Goal: Task Accomplishment & Management: Manage account settings

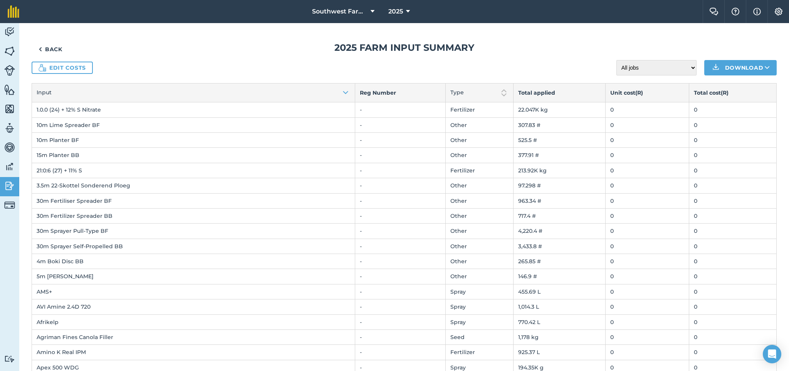
scroll to position [31, 0]
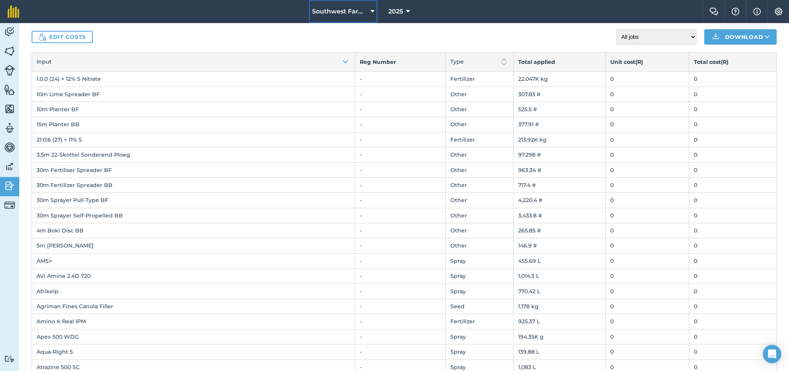
click at [373, 12] on icon at bounding box center [372, 11] width 4 height 9
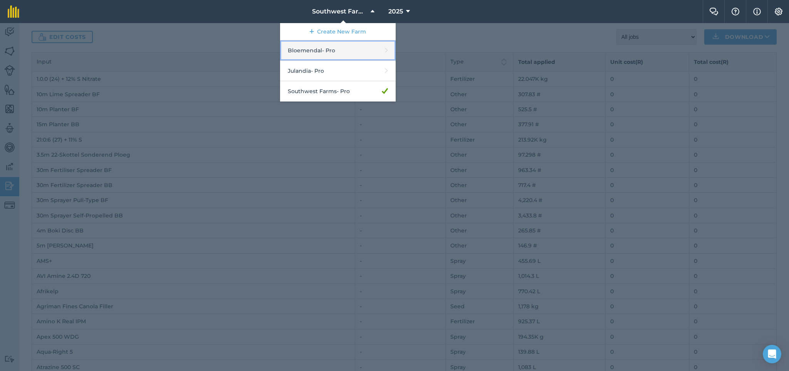
click at [350, 44] on link "Bloemendal - Pro" at bounding box center [338, 50] width 116 height 20
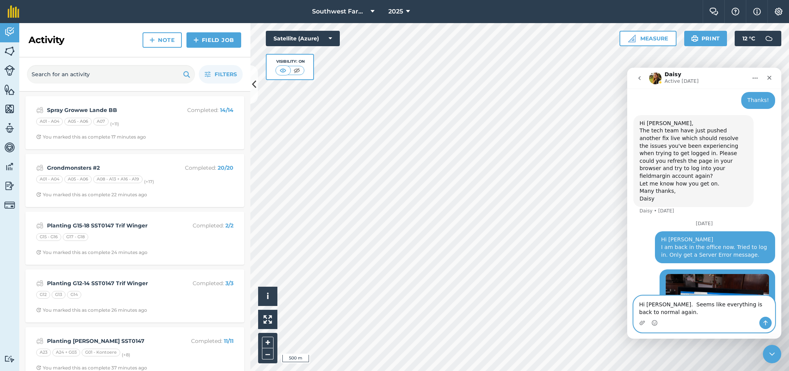
scroll to position [884, 0]
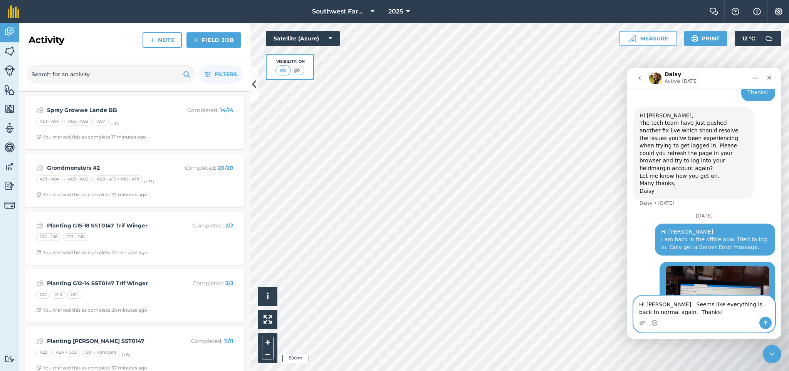
type textarea "Hi [PERSON_NAME]. Seems like everything is back to normal again. Thanks!"
click at [763, 321] on icon "Send a message…" at bounding box center [765, 323] width 6 height 6
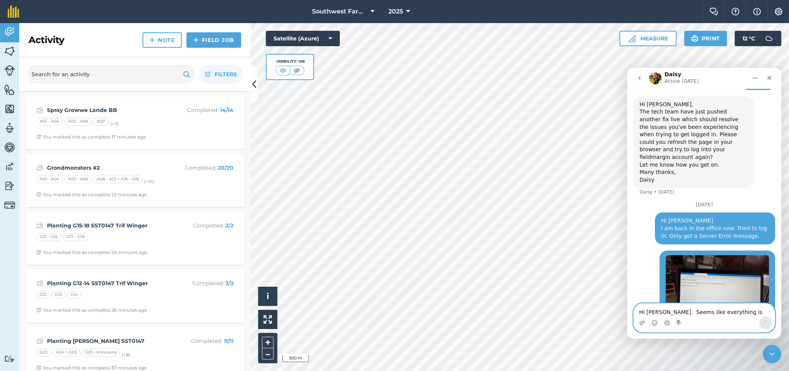
scroll to position [917, 0]
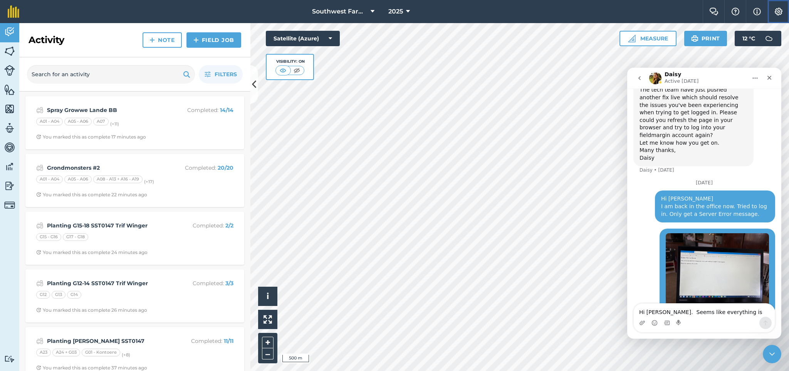
click at [779, 7] on button "Settings" at bounding box center [778, 11] width 22 height 23
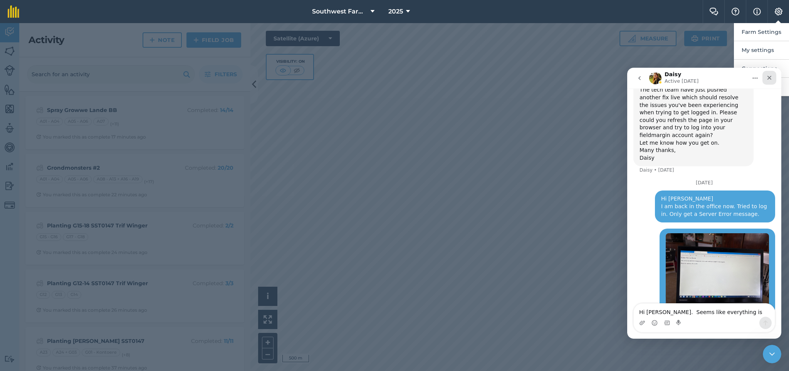
click at [766, 76] on icon "Close" at bounding box center [769, 78] width 6 height 6
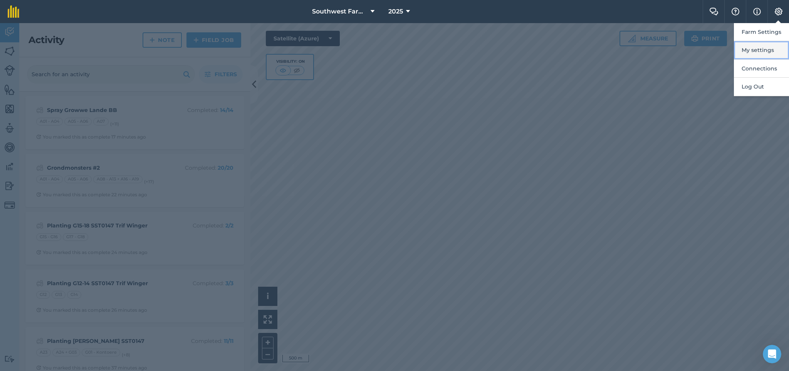
click at [760, 57] on button "My settings" at bounding box center [760, 50] width 55 height 18
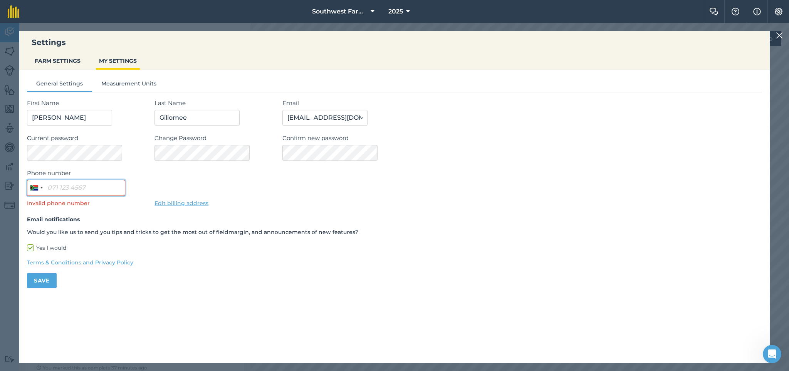
click at [117, 187] on input "Phone number" at bounding box center [76, 188] width 98 height 16
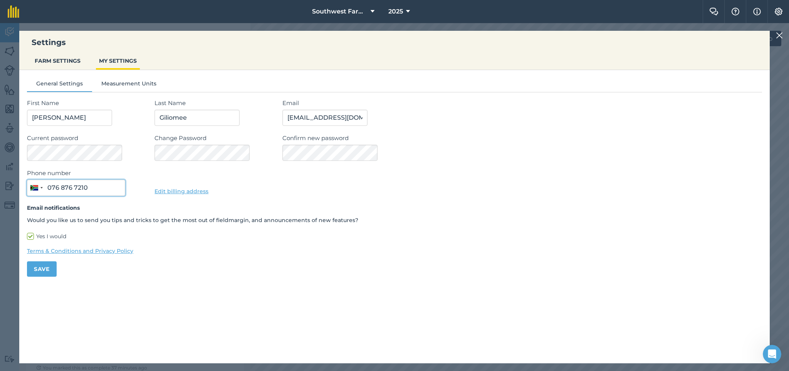
type input "076 876 7210"
click at [163, 191] on link "Edit billing address" at bounding box center [181, 191] width 54 height 7
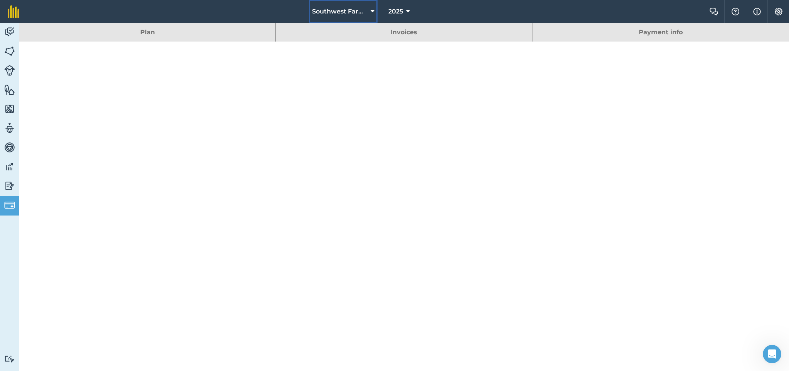
click at [368, 10] on button "Southwest Farms" at bounding box center [343, 11] width 69 height 23
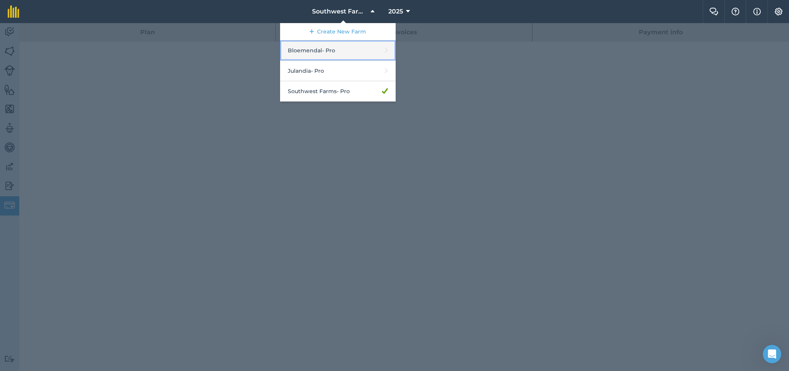
click at [353, 48] on link "Bloemendal - Pro" at bounding box center [338, 50] width 116 height 20
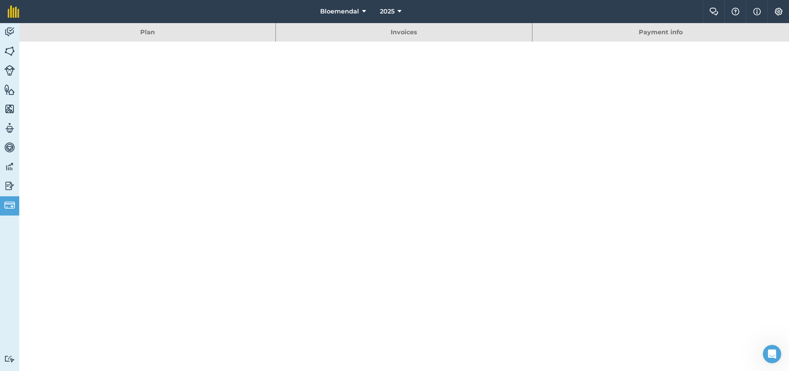
click at [578, 30] on link "Payment info" at bounding box center [660, 32] width 256 height 18
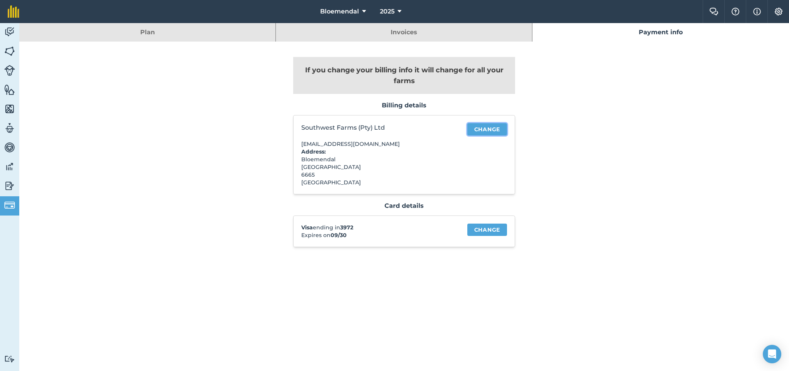
click at [473, 127] on link "Change" at bounding box center [487, 129] width 40 height 12
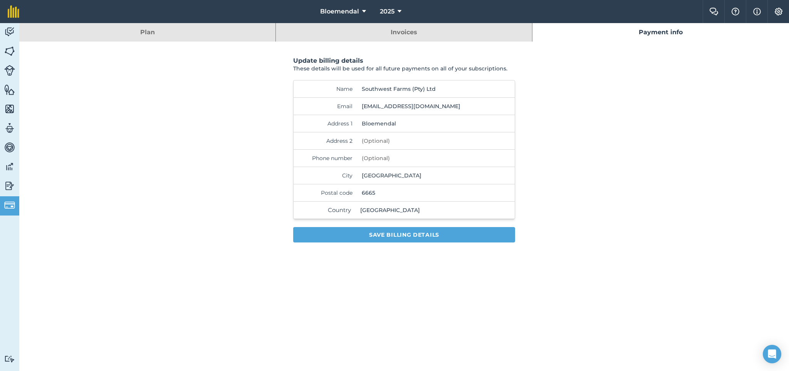
click at [380, 85] on input "Southwest Farms (Pty) Ltd" at bounding box center [419, 88] width 122 height 17
click at [380, 89] on input "Southwest Farms (Pty) Ltd" at bounding box center [419, 88] width 122 height 17
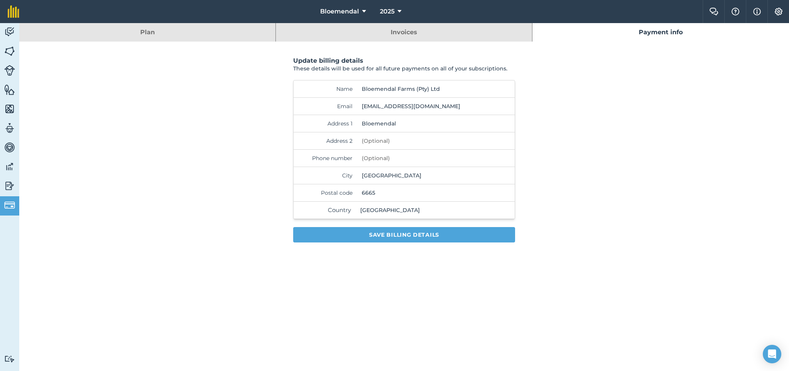
type input "Bloemendal Farms (Pty) Ltd"
click at [415, 234] on button "Save billing details" at bounding box center [404, 234] width 222 height 15
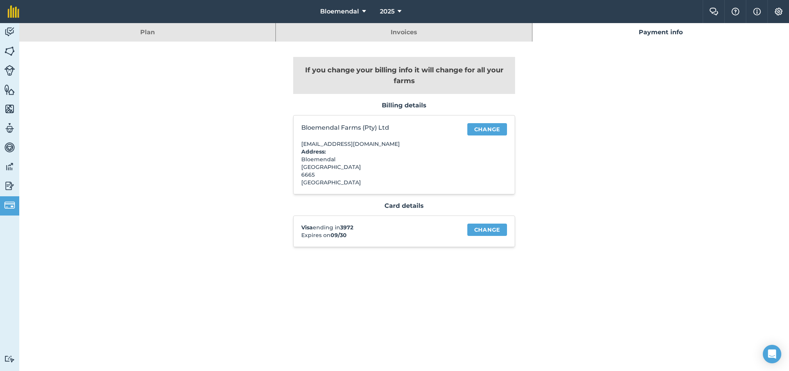
click at [356, 36] on link "Invoices" at bounding box center [404, 32] width 256 height 18
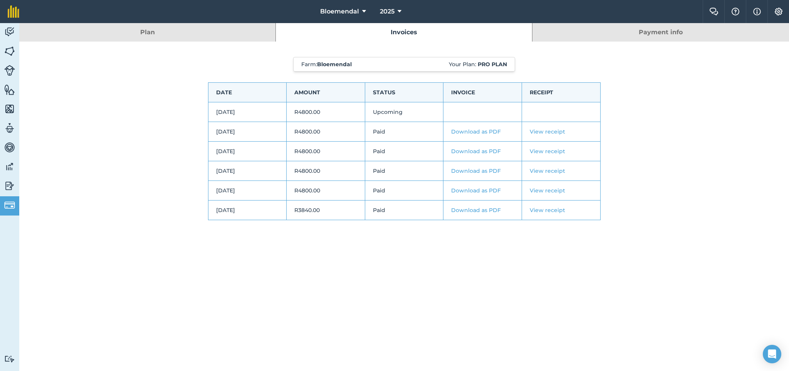
click at [568, 36] on link "Payment info" at bounding box center [660, 32] width 256 height 18
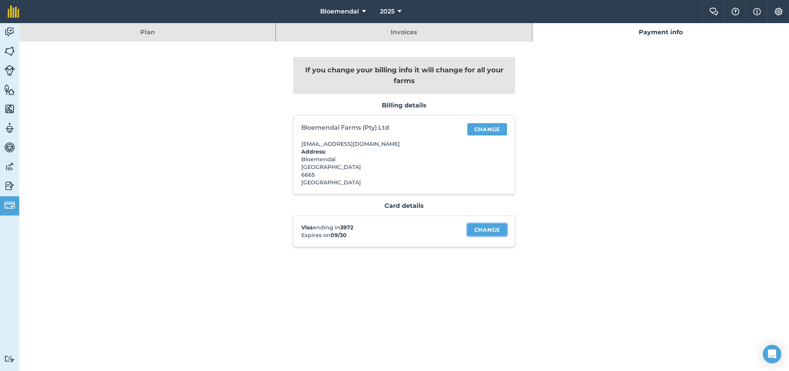
click at [489, 231] on link "Change" at bounding box center [487, 230] width 40 height 12
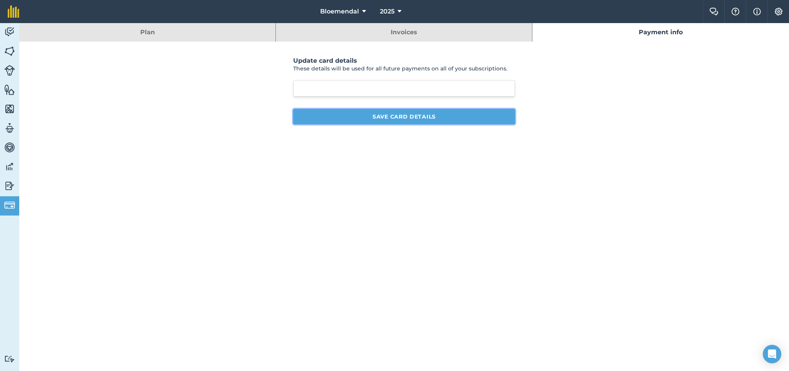
click at [404, 114] on button "Save card details" at bounding box center [404, 116] width 222 height 15
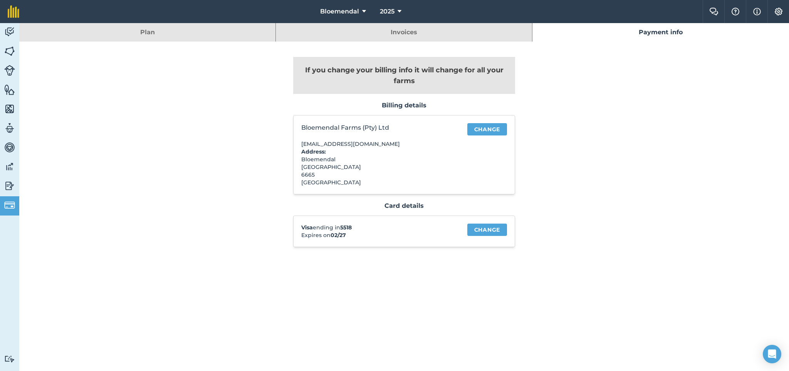
click at [414, 37] on link "Invoices" at bounding box center [404, 32] width 256 height 18
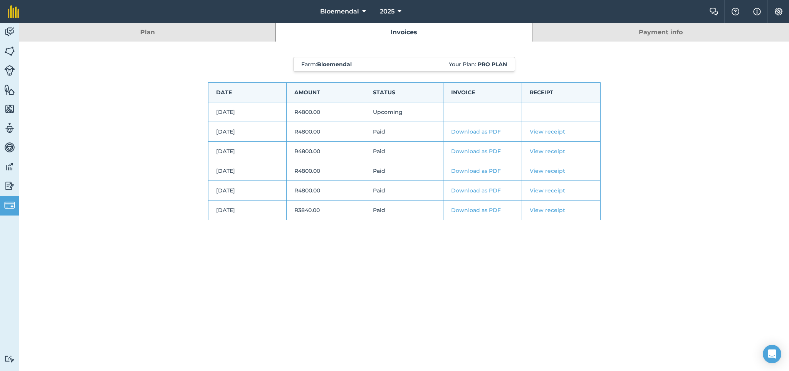
click at [254, 33] on link "Plan" at bounding box center [147, 32] width 256 height 18
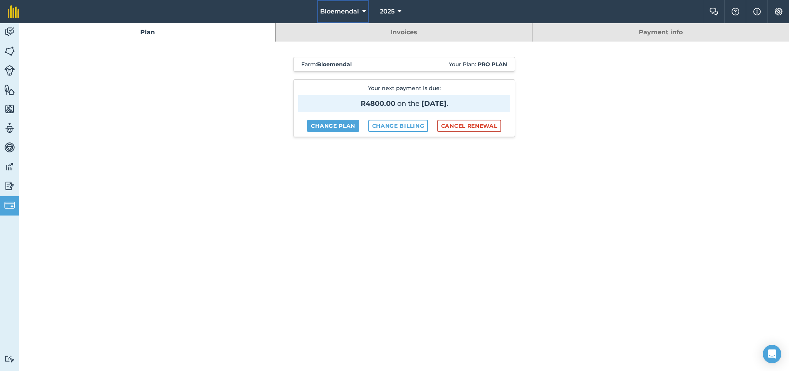
click at [365, 12] on icon at bounding box center [364, 11] width 4 height 9
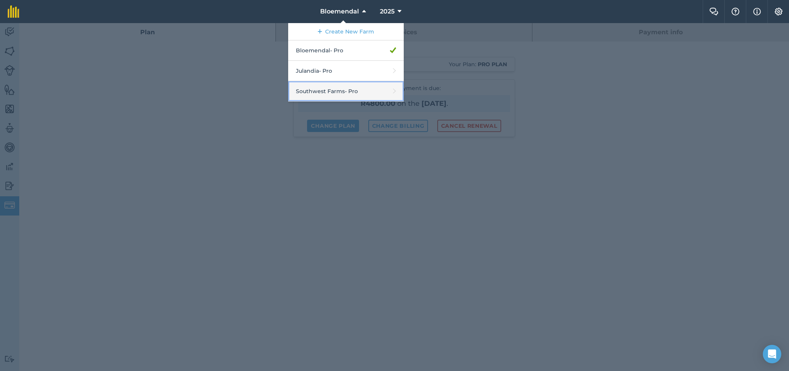
click at [352, 87] on link "Southwest Farms - Pro" at bounding box center [346, 91] width 116 height 20
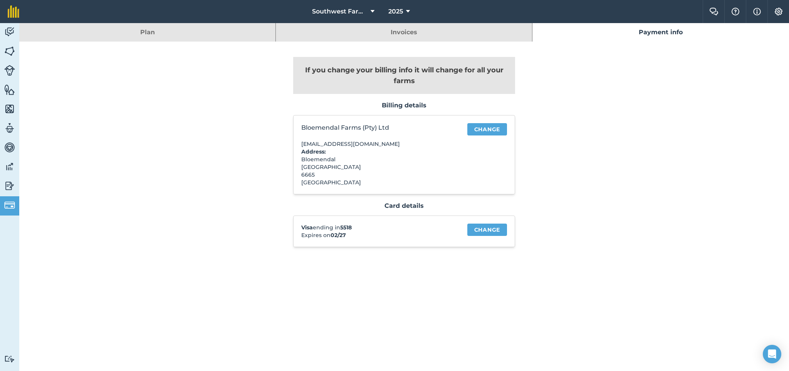
click at [599, 146] on div "If you change your billing info it will change for all your farms Billing detai…" at bounding box center [403, 156] width 415 height 229
click at [468, 37] on link "Invoices" at bounding box center [404, 32] width 256 height 18
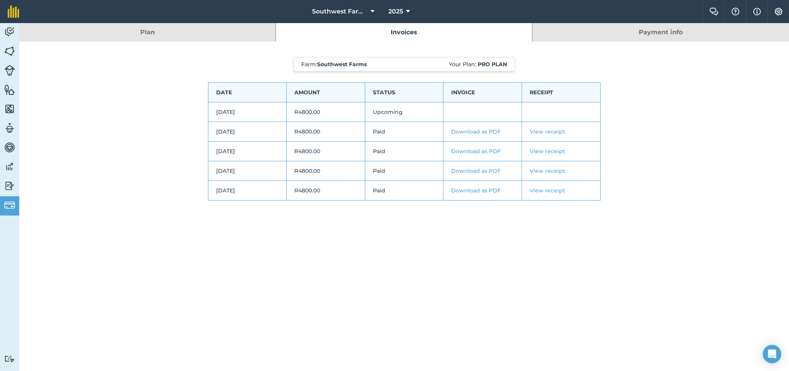
click at [490, 130] on link "Download as PDF" at bounding box center [476, 131] width 50 height 7
click at [626, 31] on link "Payment info" at bounding box center [660, 32] width 256 height 18
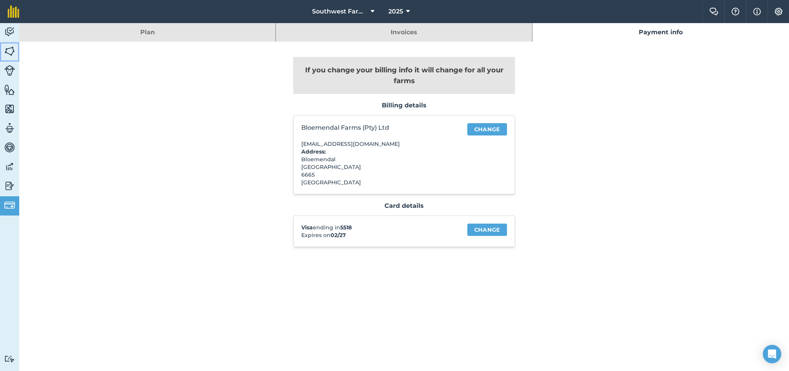
click at [8, 51] on img at bounding box center [9, 51] width 11 height 12
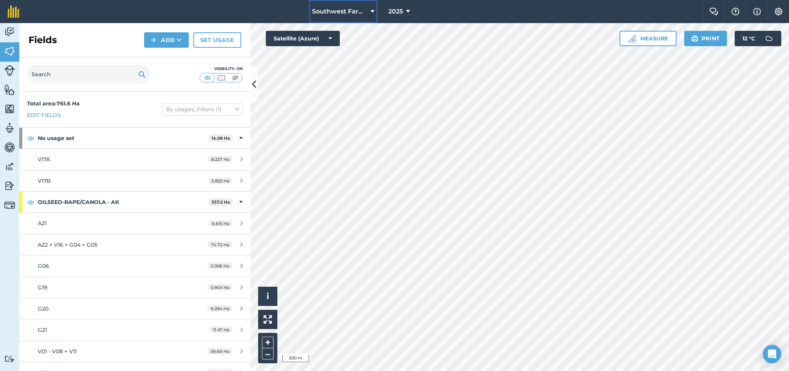
click at [366, 8] on span "Southwest Farms" at bounding box center [339, 11] width 55 height 9
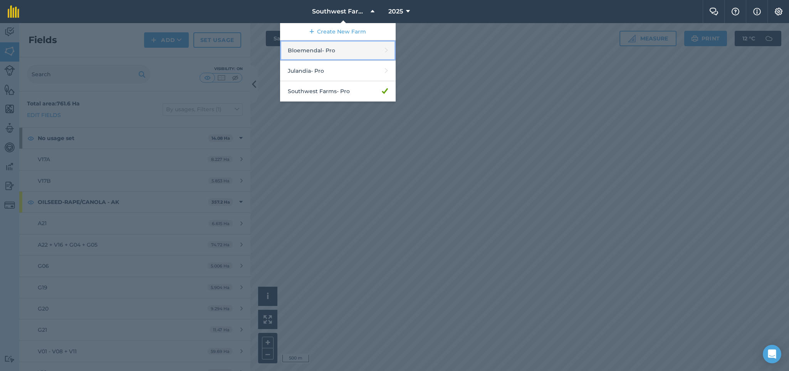
click at [362, 47] on link "Bloemendal - Pro" at bounding box center [338, 50] width 116 height 20
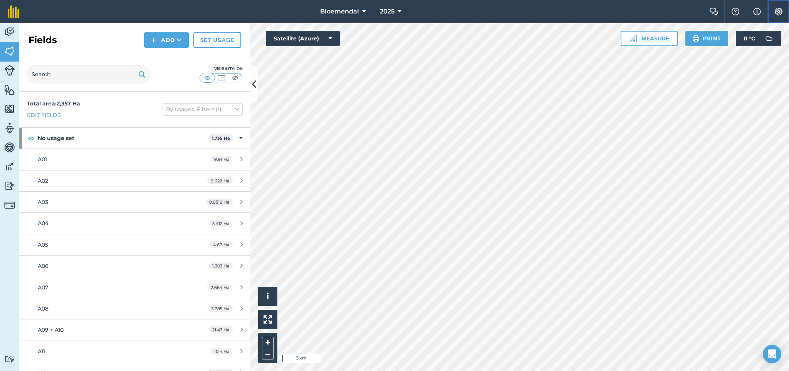
click at [774, 12] on img at bounding box center [778, 12] width 9 height 8
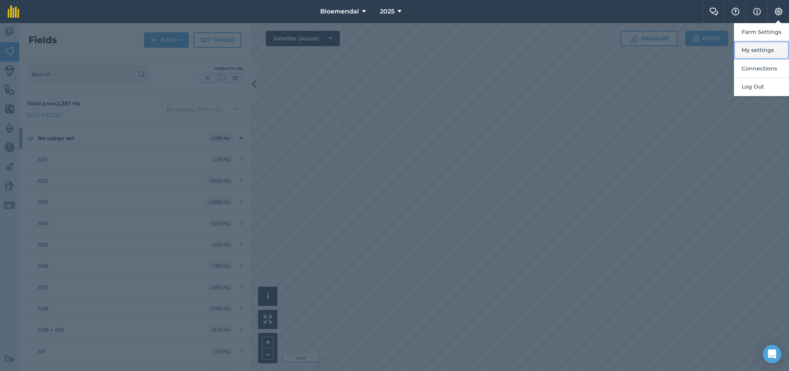
click at [745, 52] on button "My settings" at bounding box center [760, 50] width 55 height 18
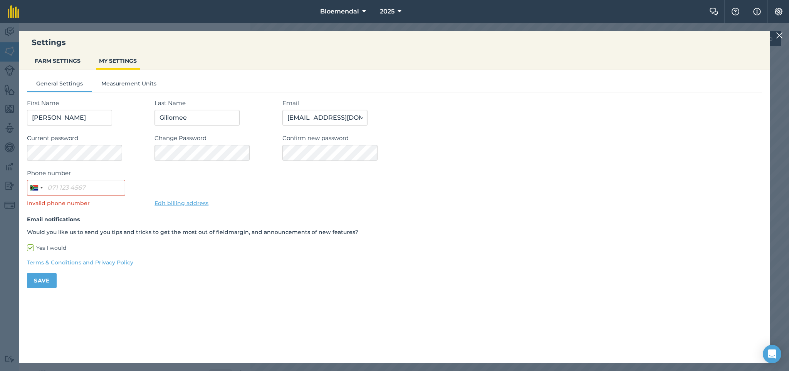
click at [181, 202] on link "Edit billing address" at bounding box center [181, 203] width 54 height 7
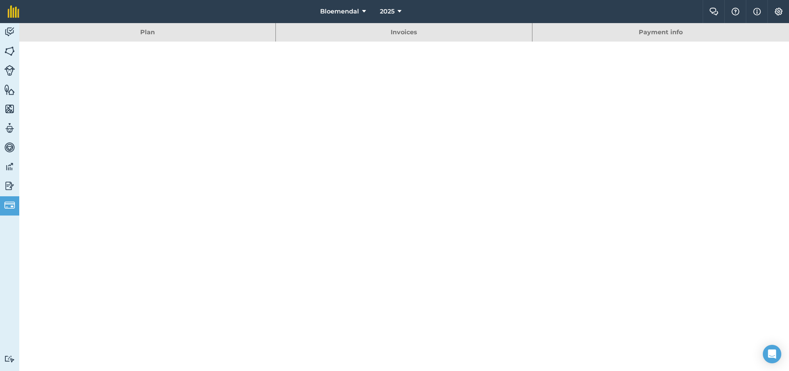
click at [559, 39] on link "Payment info" at bounding box center [660, 32] width 256 height 18
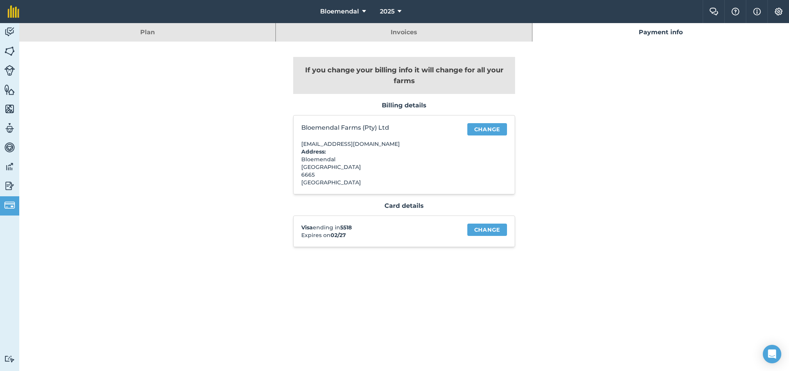
click at [332, 39] on link "Invoices" at bounding box center [404, 32] width 256 height 18
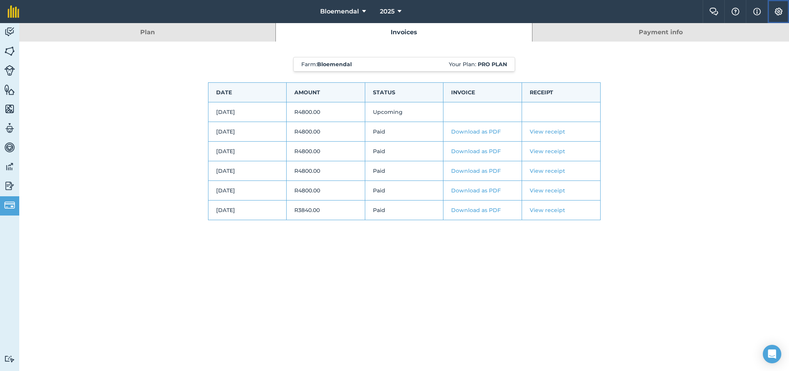
click at [775, 12] on img at bounding box center [778, 12] width 9 height 8
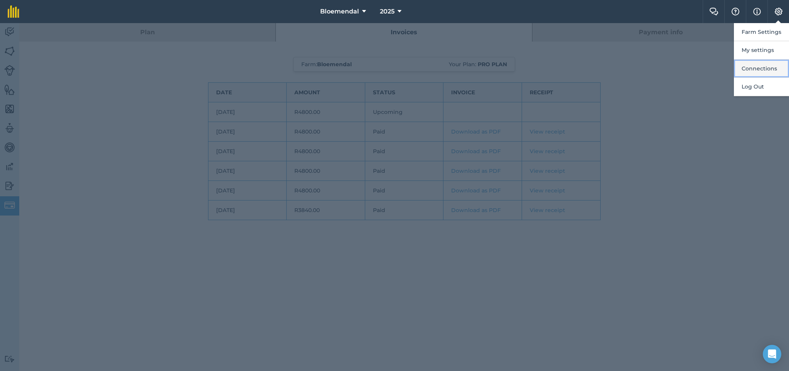
click at [758, 69] on button "Connections" at bounding box center [760, 69] width 55 height 18
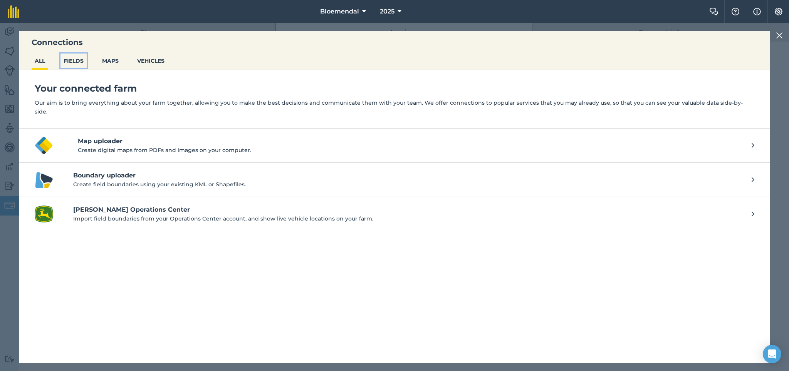
click at [76, 59] on button "FIELDS" at bounding box center [73, 61] width 26 height 15
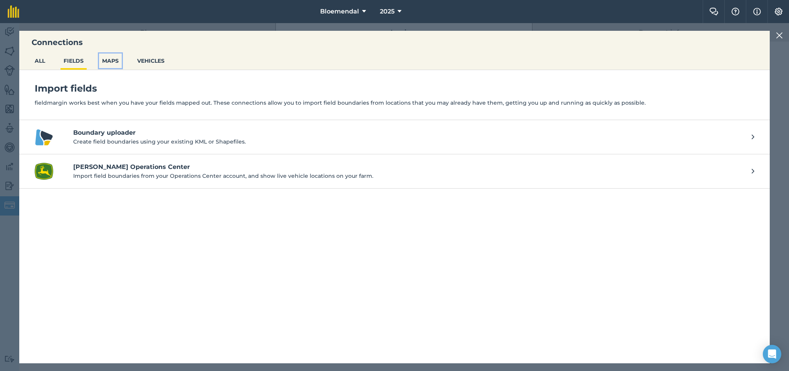
click at [114, 65] on button "MAPS" at bounding box center [110, 61] width 23 height 15
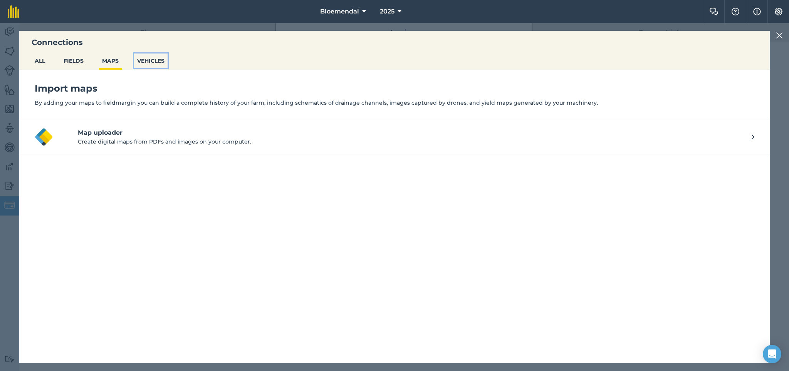
click at [141, 64] on button "VEHICLES" at bounding box center [150, 61] width 33 height 15
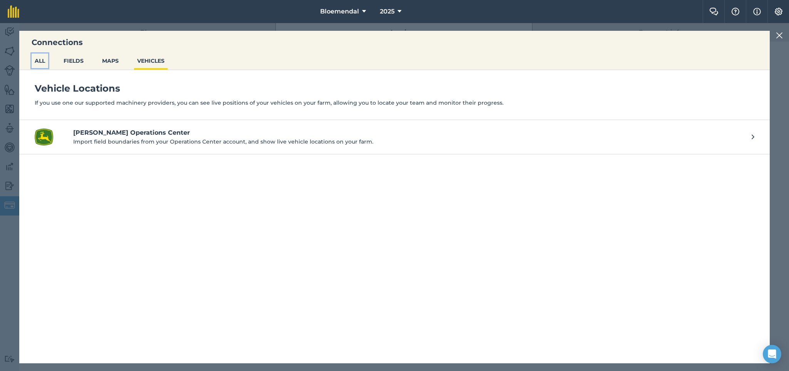
click at [39, 60] on button "ALL" at bounding box center [40, 61] width 17 height 15
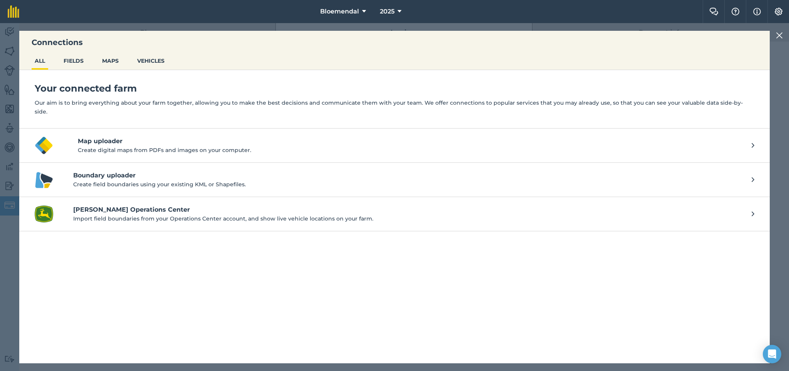
click at [775, 37] on img at bounding box center [778, 35] width 7 height 9
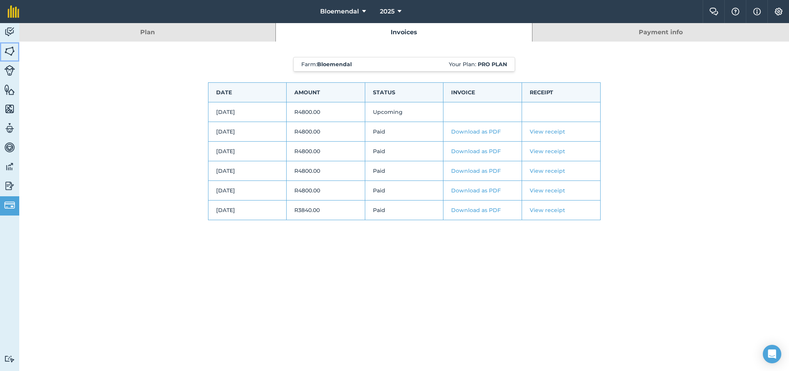
click at [7, 47] on img at bounding box center [9, 51] width 11 height 12
